Goal: Entertainment & Leisure: Consume media (video, audio)

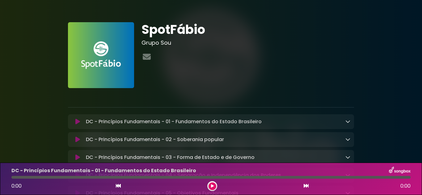
click at [212, 186] on icon at bounding box center [212, 187] width 3 height 4
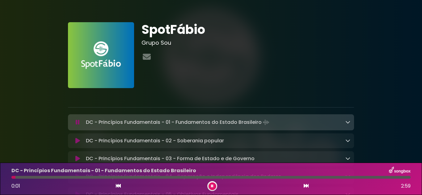
click at [212, 186] on icon at bounding box center [212, 187] width 2 height 4
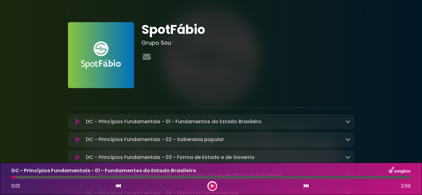
click at [289, 125] on div "DC - Princípios Fundamentais - 01 - Fundamentos do Estado Brasileiro Loading Tr…" at bounding box center [216, 121] width 267 height 7
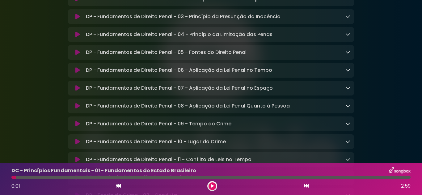
scroll to position [3421, 0]
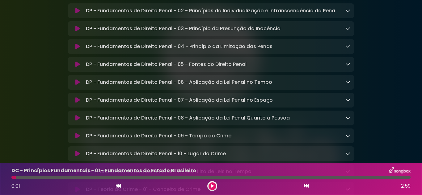
drag, startPoint x: 154, startPoint y: 48, endPoint x: 75, endPoint y: 47, distance: 79.1
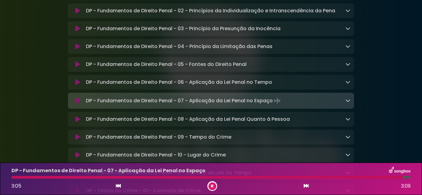
click at [304, 187] on icon at bounding box center [306, 186] width 5 height 5
